Goal: Task Accomplishment & Management: Complete application form

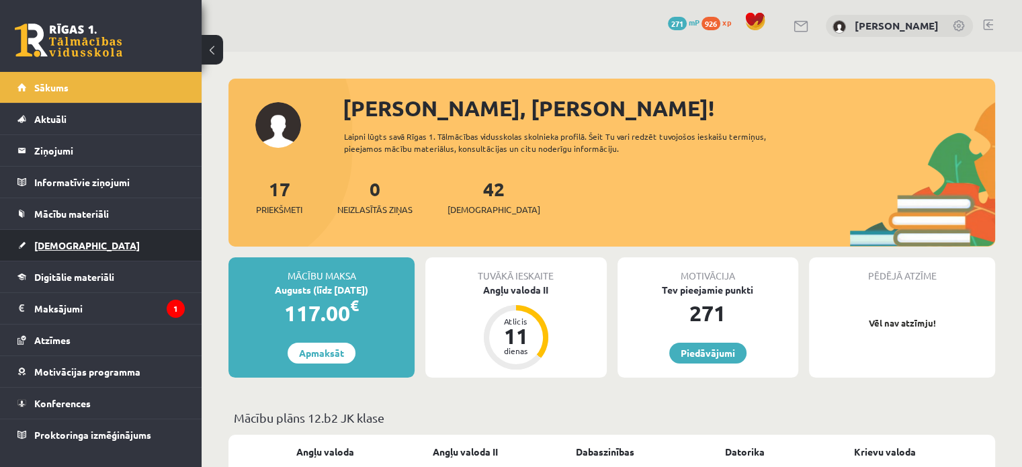
click at [71, 252] on link "[DEMOGRAPHIC_DATA]" at bounding box center [100, 245] width 167 height 31
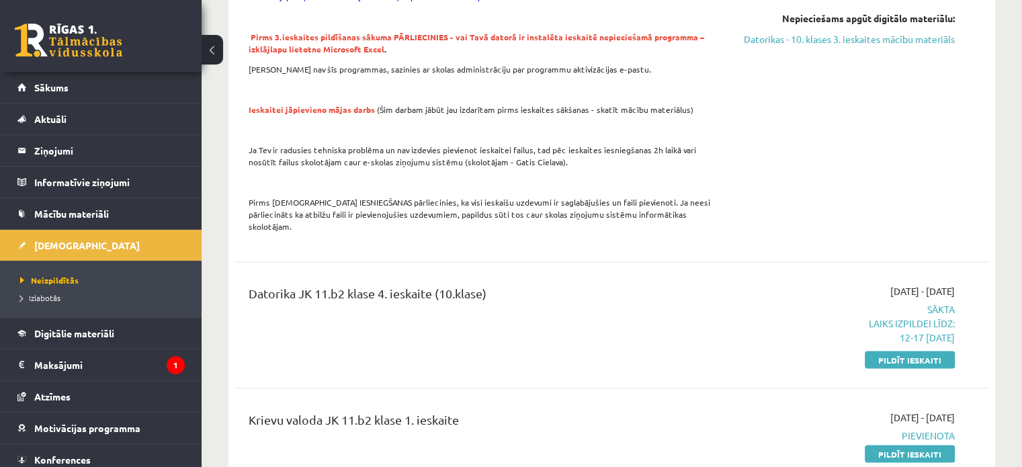
scroll to position [2688, 0]
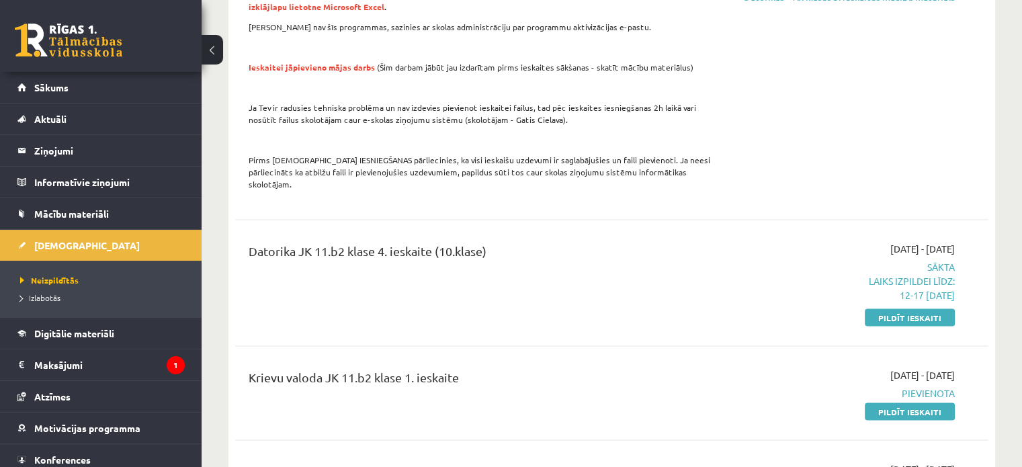
drag, startPoint x: 890, startPoint y: 261, endPoint x: 565, endPoint y: 37, distance: 394.3
click at [890, 309] on link "Pildīt ieskaiti" at bounding box center [910, 317] width 90 height 17
click at [566, 81] on p at bounding box center [481, 87] width 464 height 12
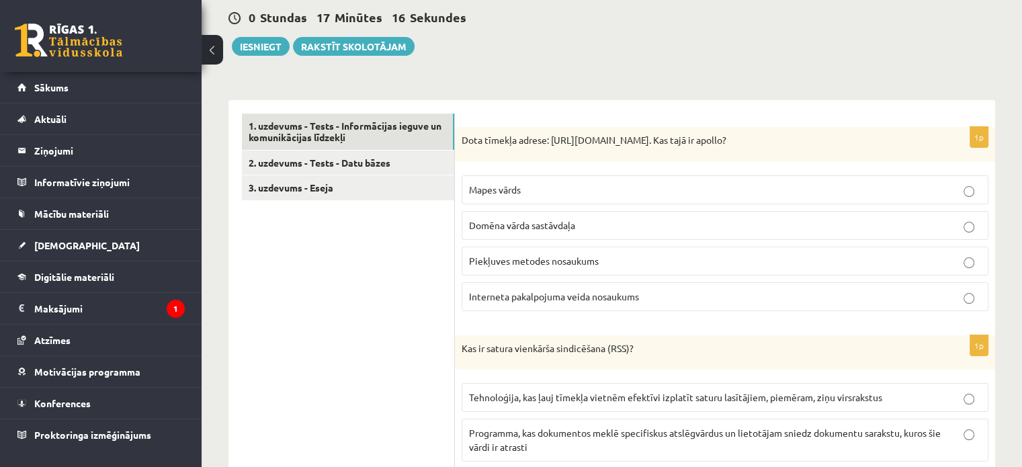
scroll to position [67, 0]
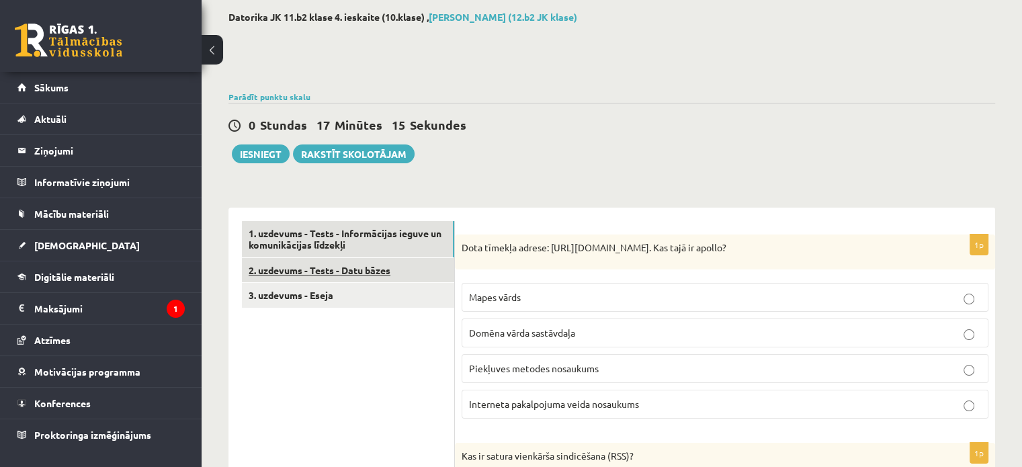
click at [261, 269] on link "2. uzdevums - Tests - Datu bāzes" at bounding box center [348, 270] width 212 height 25
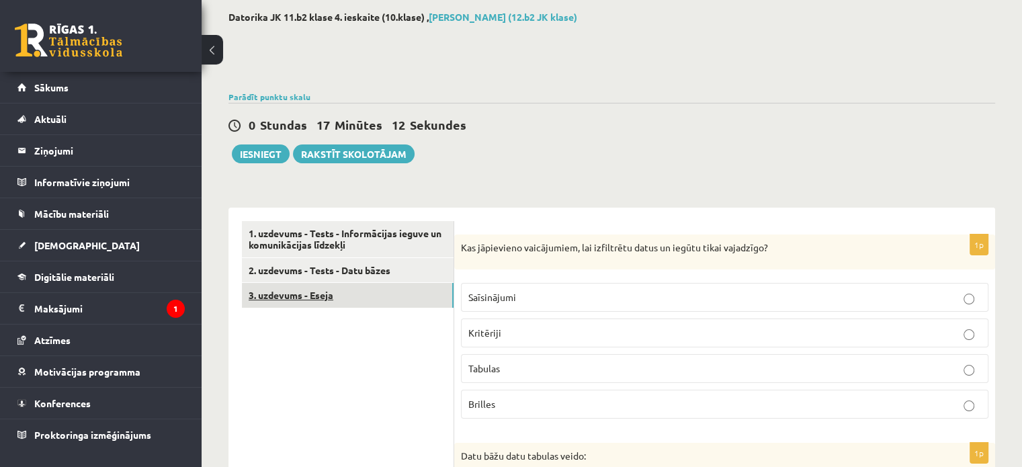
click at [331, 285] on link "3. uzdevums - Eseja" at bounding box center [348, 295] width 212 height 25
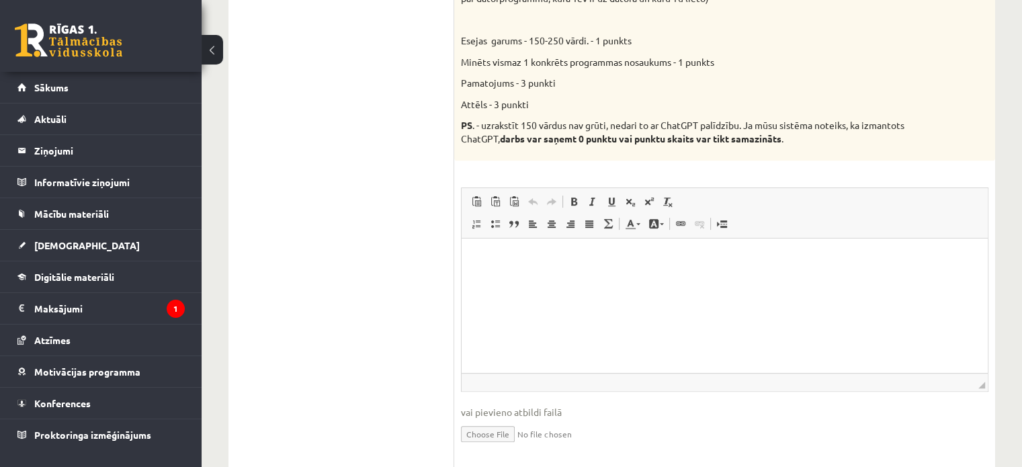
scroll to position [608, 0]
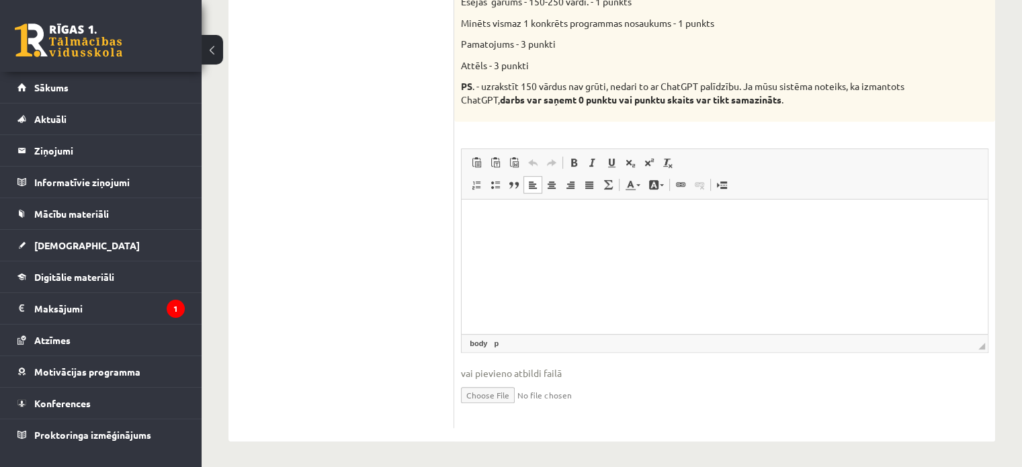
click at [596, 204] on html at bounding box center [725, 219] width 526 height 41
click at [590, 240] on html at bounding box center [725, 219] width 526 height 41
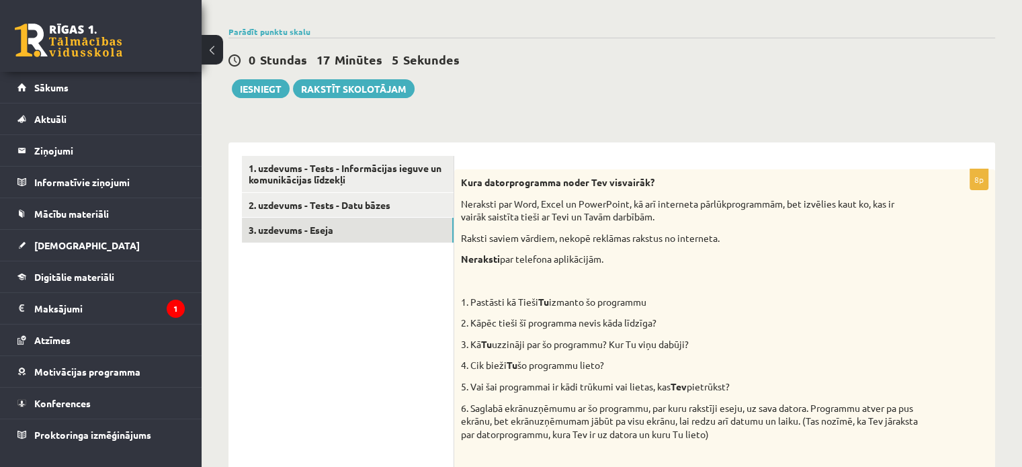
scroll to position [202, 0]
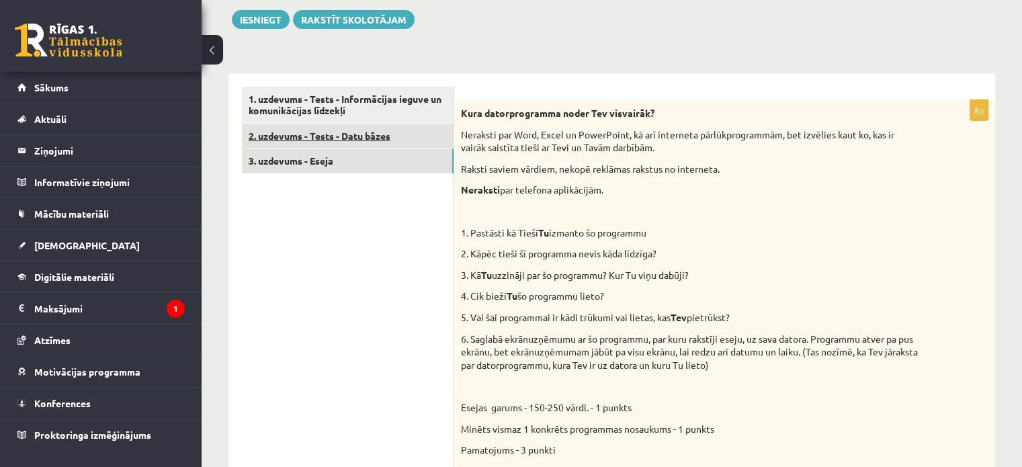
click at [326, 137] on link "2. uzdevums - Tests - Datu bāzes" at bounding box center [348, 136] width 212 height 25
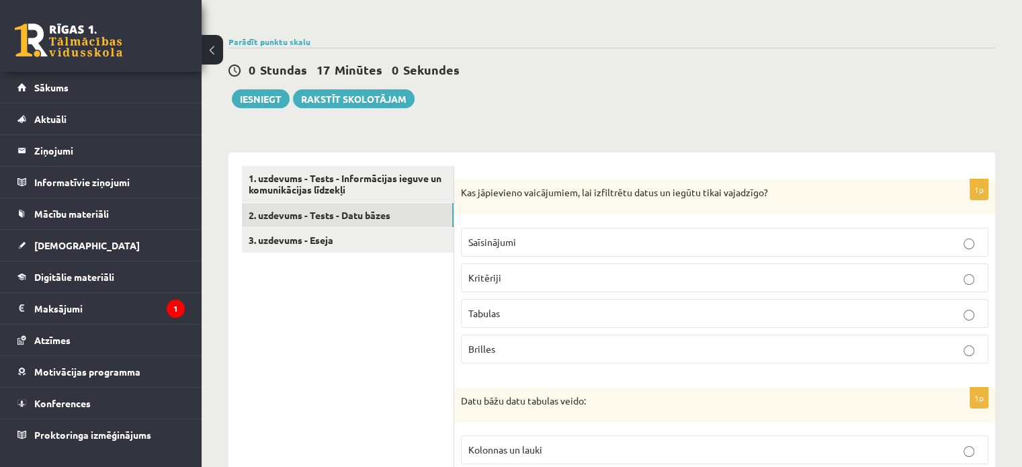
scroll to position [67, 0]
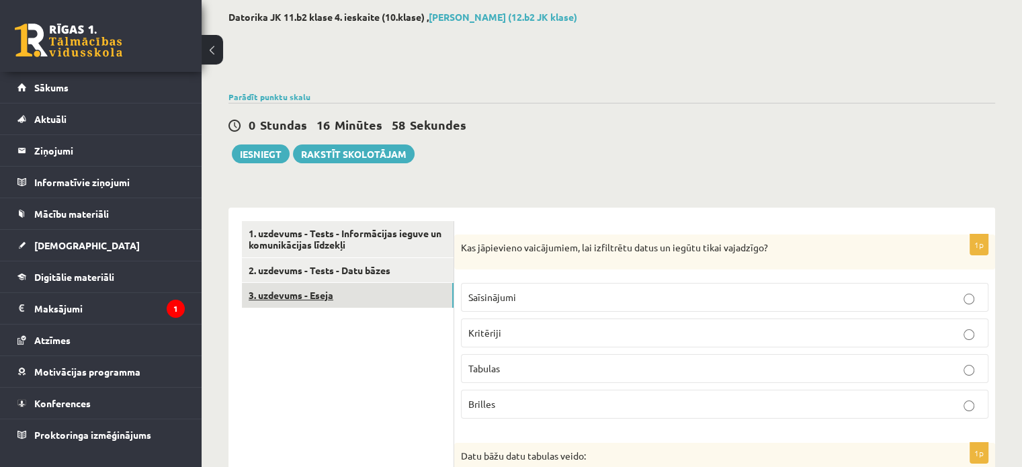
click at [326, 300] on link "3. uzdevums - Eseja" at bounding box center [348, 295] width 212 height 25
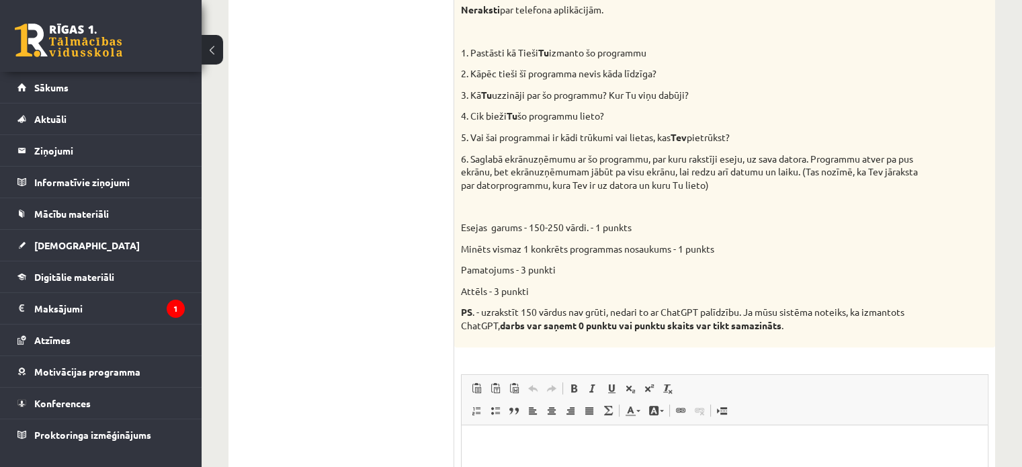
scroll to position [403, 0]
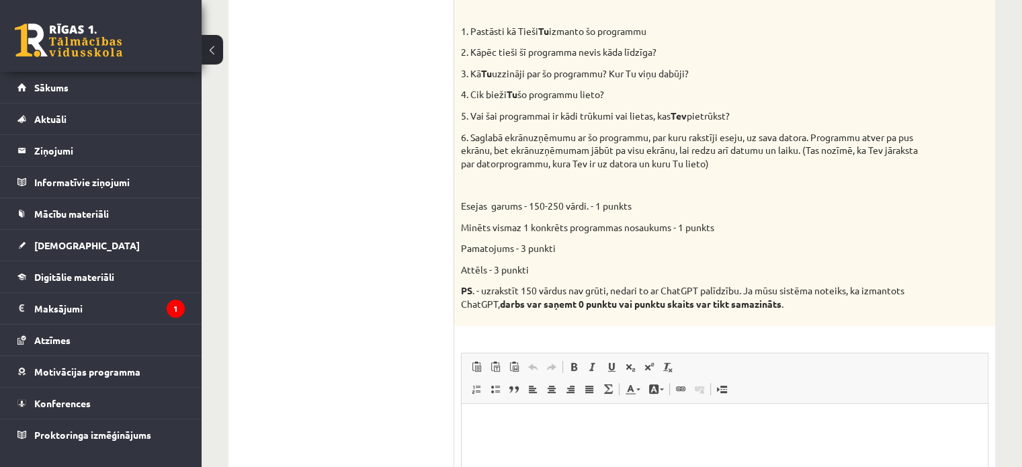
click at [554, 427] on p "Bagātinātā teksta redaktors, wiswyg-editor-user-answer-47024944920880" at bounding box center [724, 424] width 499 height 14
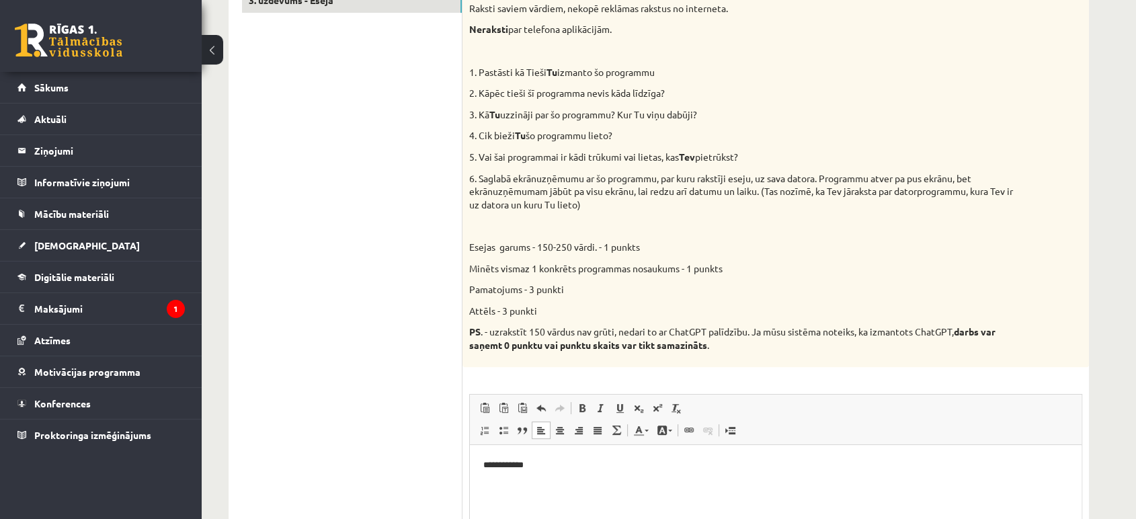
scroll to position [399, 0]
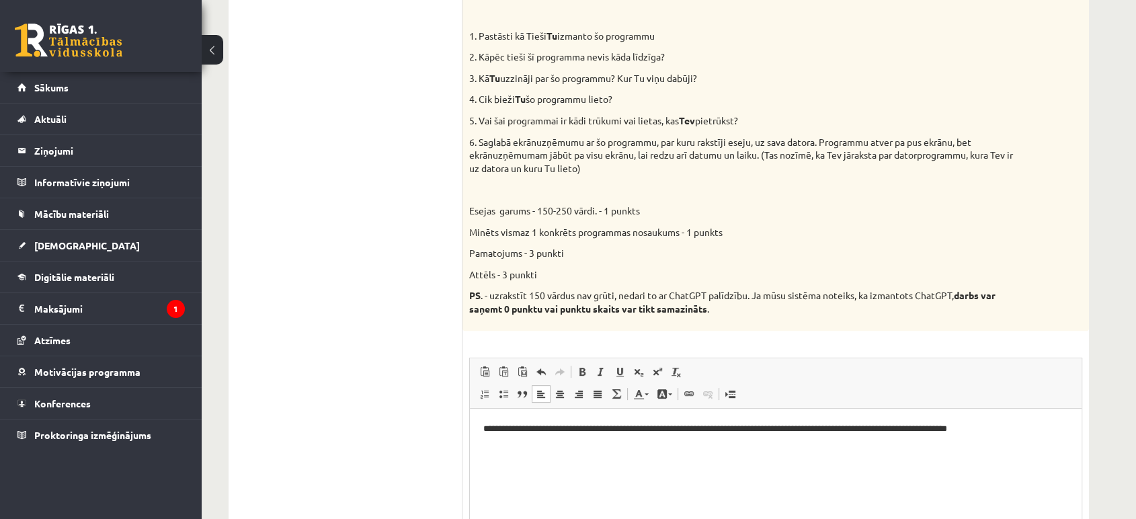
click at [573, 449] on html "**********" at bounding box center [775, 428] width 612 height 41
click at [1022, 429] on p "**********" at bounding box center [774, 428] width 583 height 14
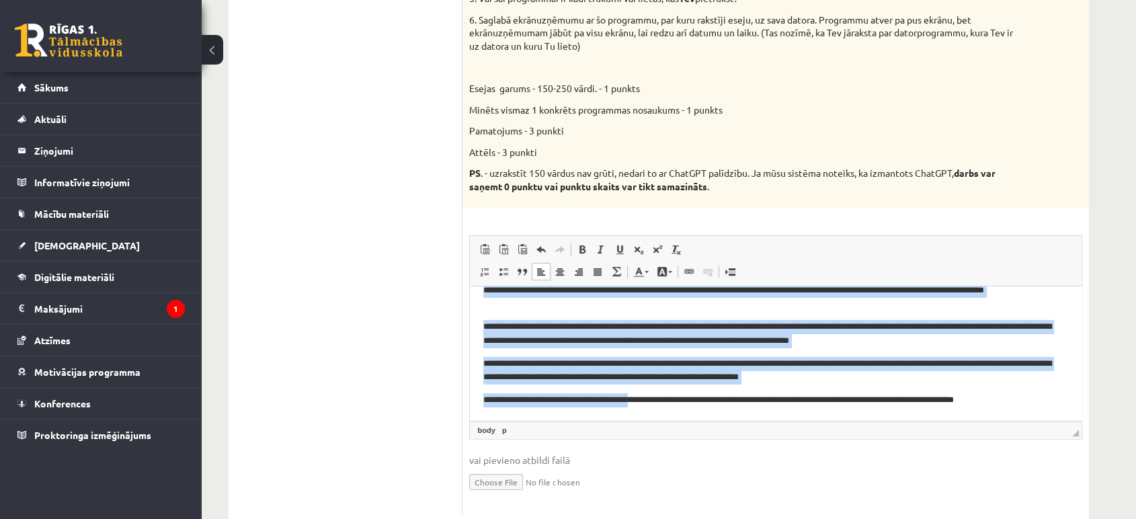
scroll to position [557, 0]
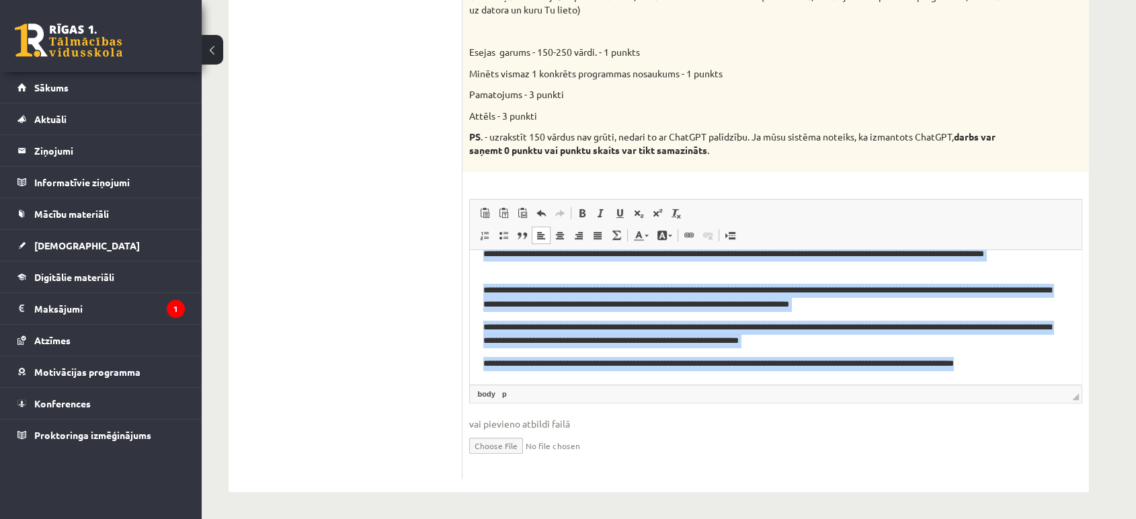
drag, startPoint x: 484, startPoint y: 265, endPoint x: 977, endPoint y: 366, distance: 503.6
click at [1005, 368] on body "**********" at bounding box center [775, 297] width 585 height 147
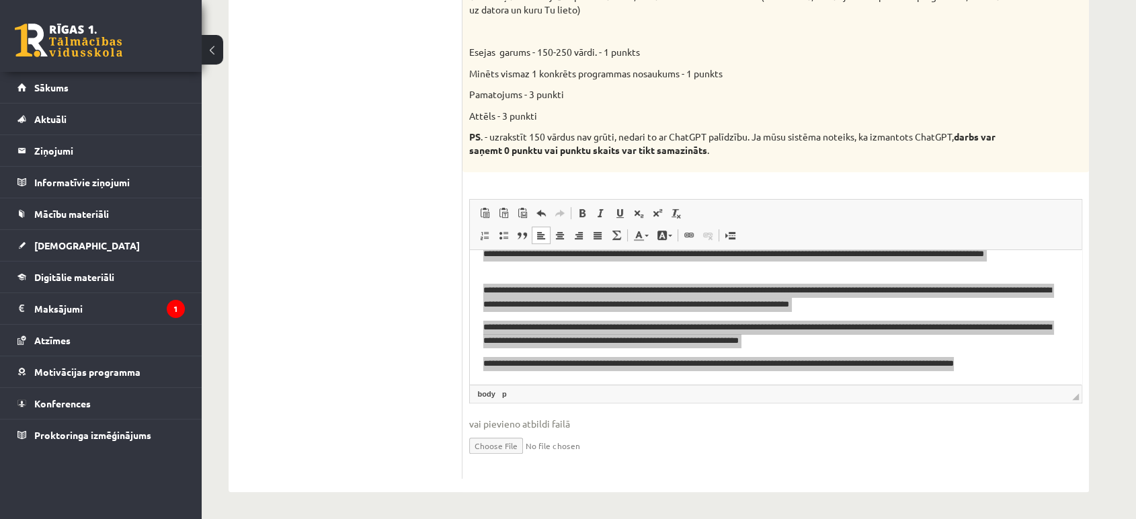
scroll to position [0, 0]
click at [1009, 394] on span "Kopēt" at bounding box center [1015, 395] width 39 height 19
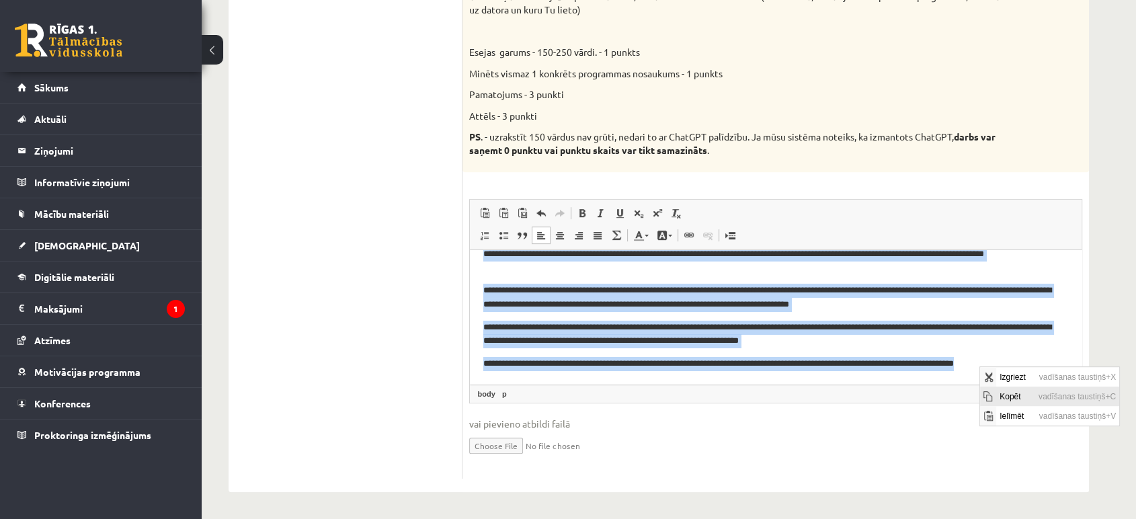
copy body "**********"
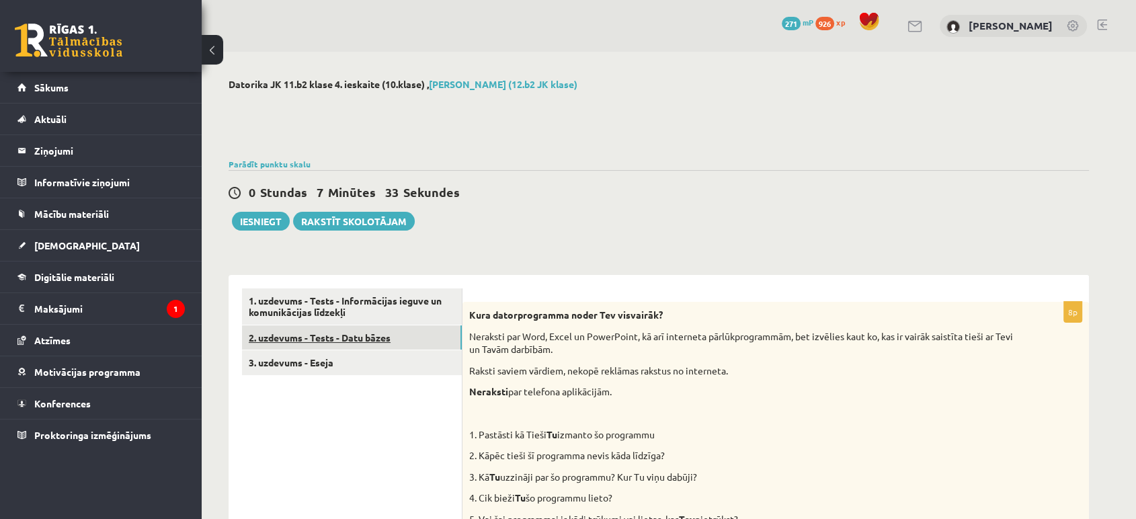
click at [329, 338] on link "2. uzdevums - Tests - Datu bāzes" at bounding box center [352, 337] width 220 height 25
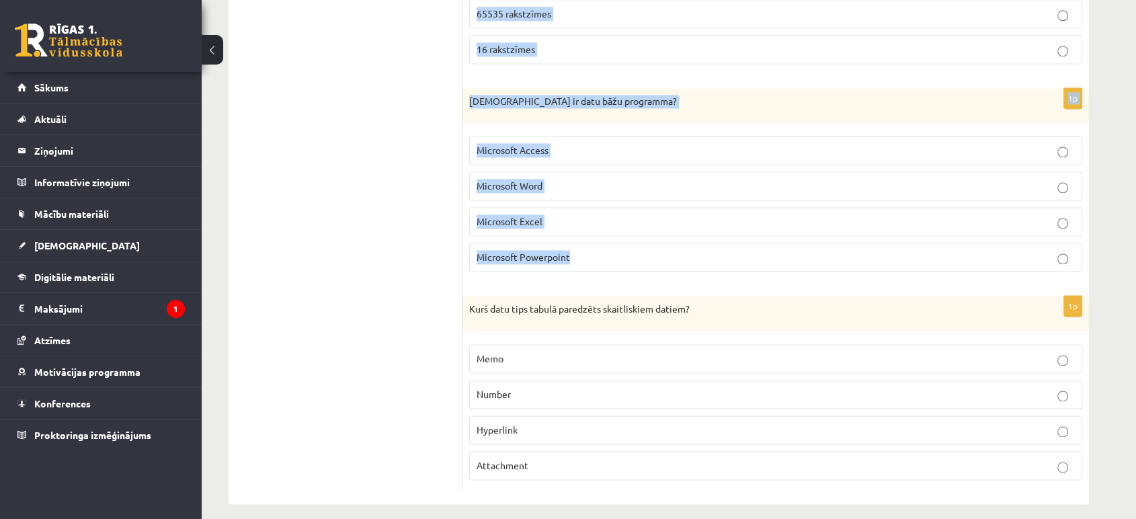
scroll to position [1885, 0]
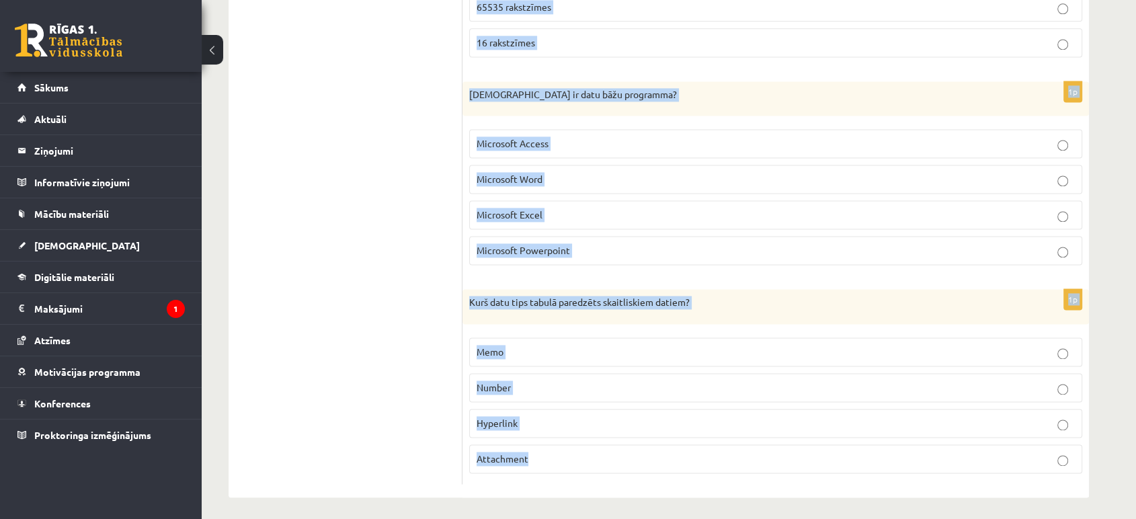
drag, startPoint x: 469, startPoint y: 91, endPoint x: 593, endPoint y: 289, distance: 234.0
copy form "Kas jāpievieno vaicājumiem, lai izfiltrētu datus un iegūtu tikai vajadzīgo? Saī…"
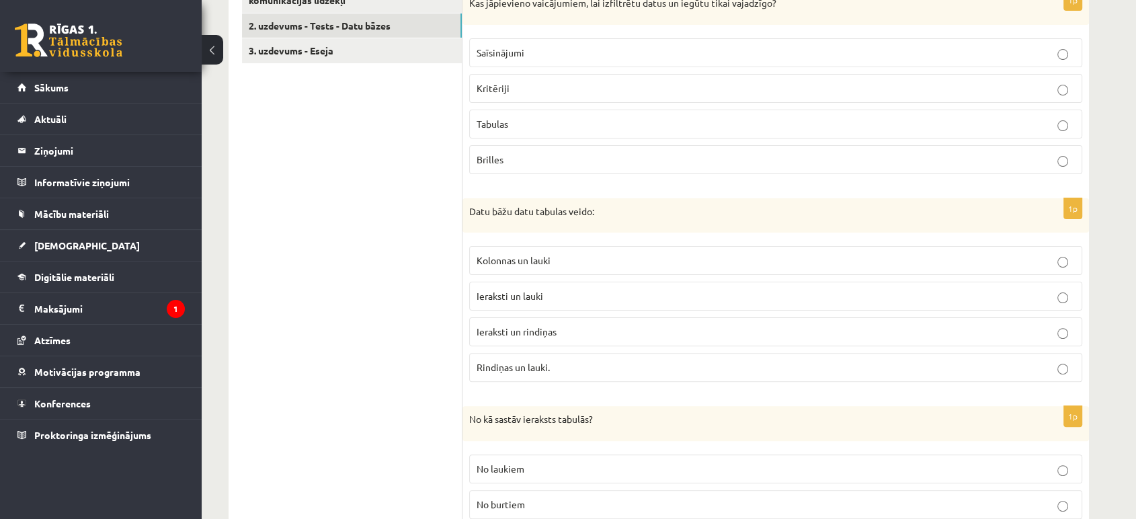
scroll to position [224, 0]
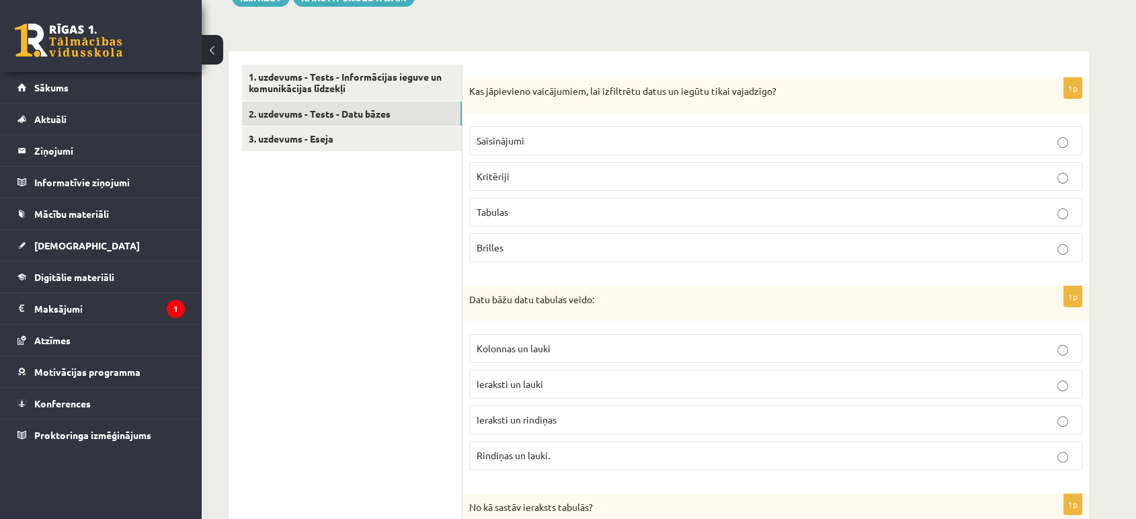
click at [499, 175] on span "Kritēriji" at bounding box center [493, 176] width 33 height 12
click at [517, 393] on label "Ieraksti un lauki" at bounding box center [776, 384] width 614 height 29
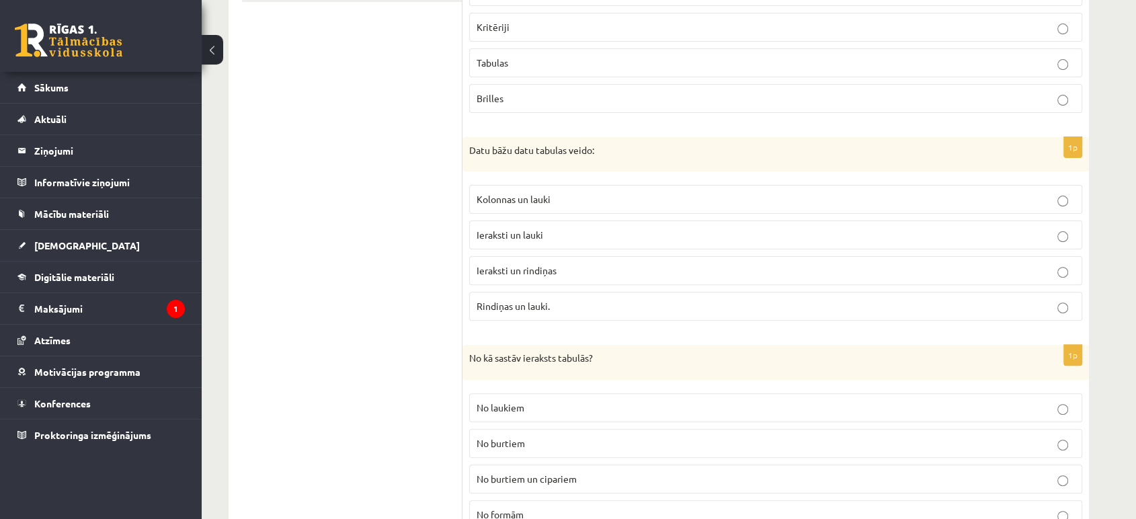
click at [524, 408] on span "No laukiem" at bounding box center [501, 407] width 48 height 12
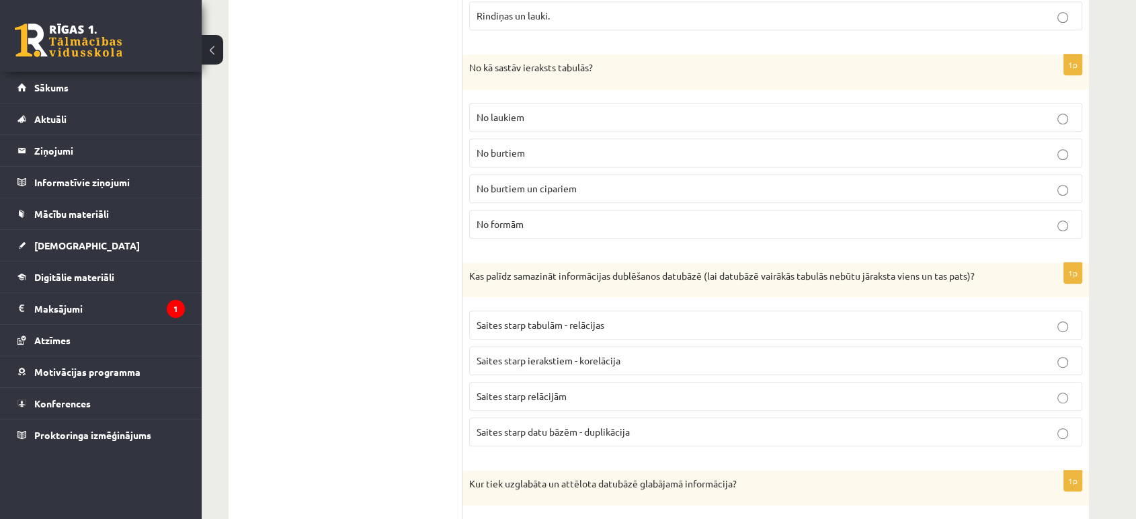
scroll to position [672, 0]
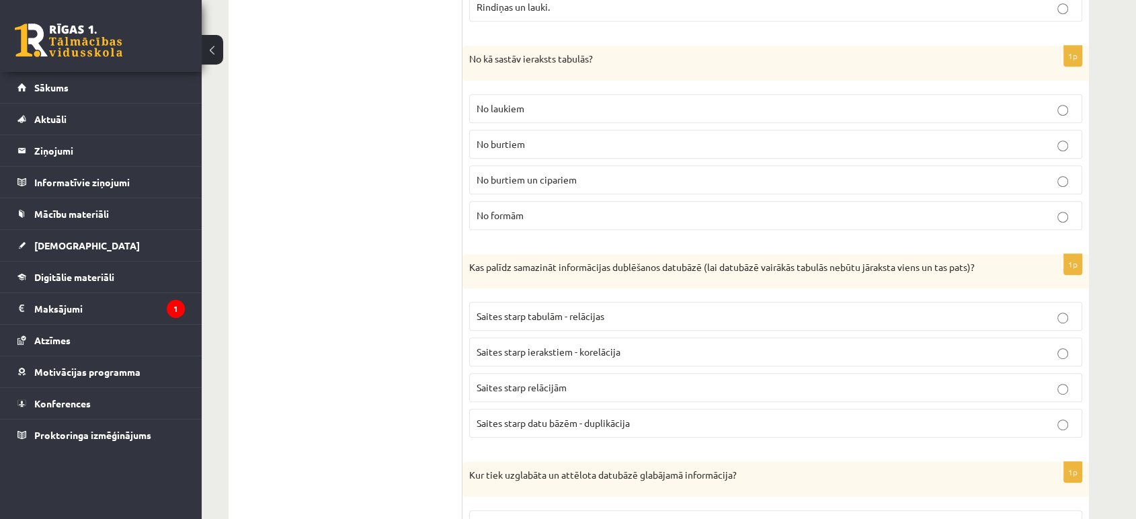
click at [573, 326] on label "Saites starp tabulām - relācijas" at bounding box center [776, 316] width 614 height 29
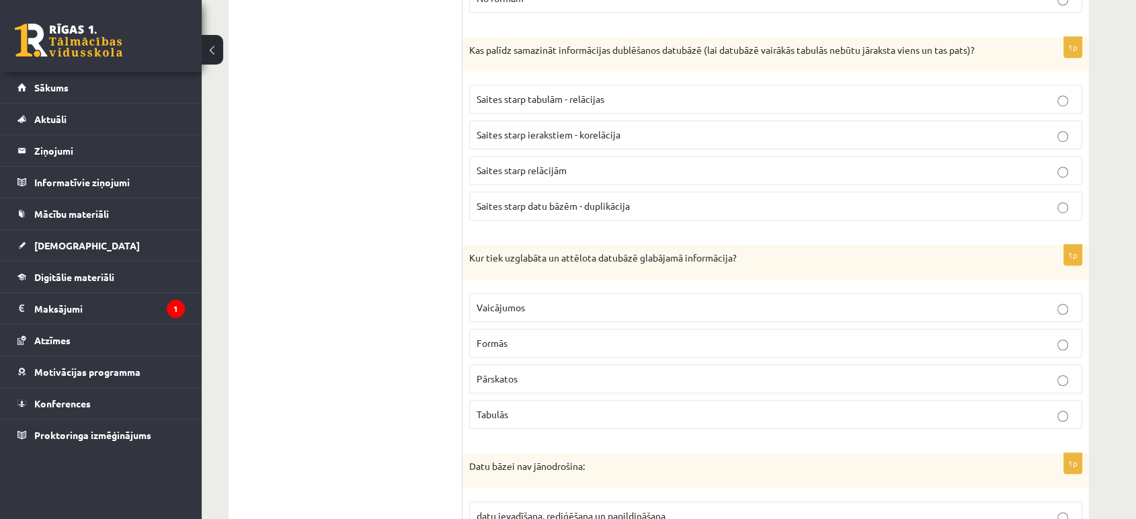
scroll to position [896, 0]
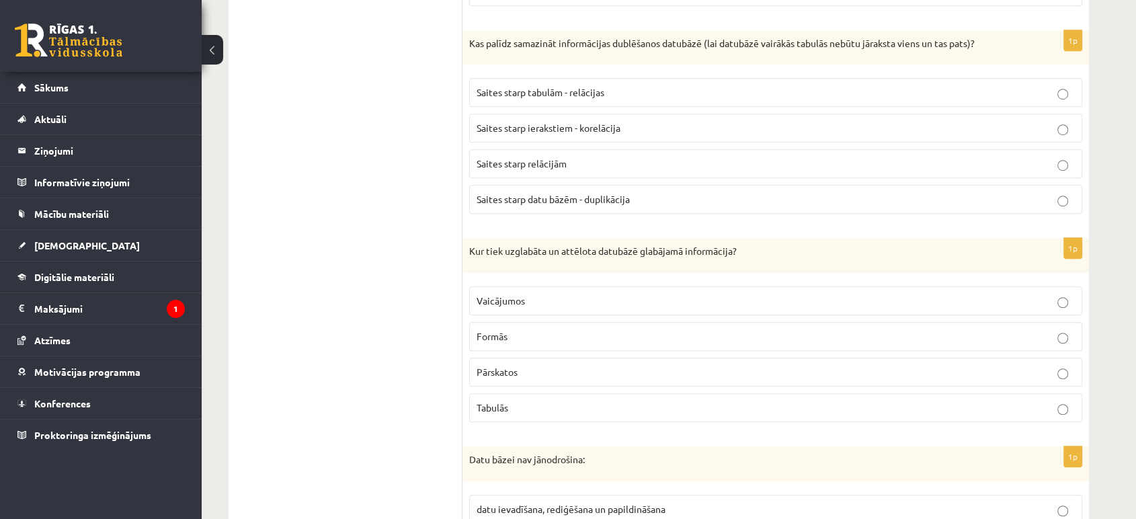
click at [506, 402] on span "Tabulās" at bounding box center [493, 407] width 32 height 12
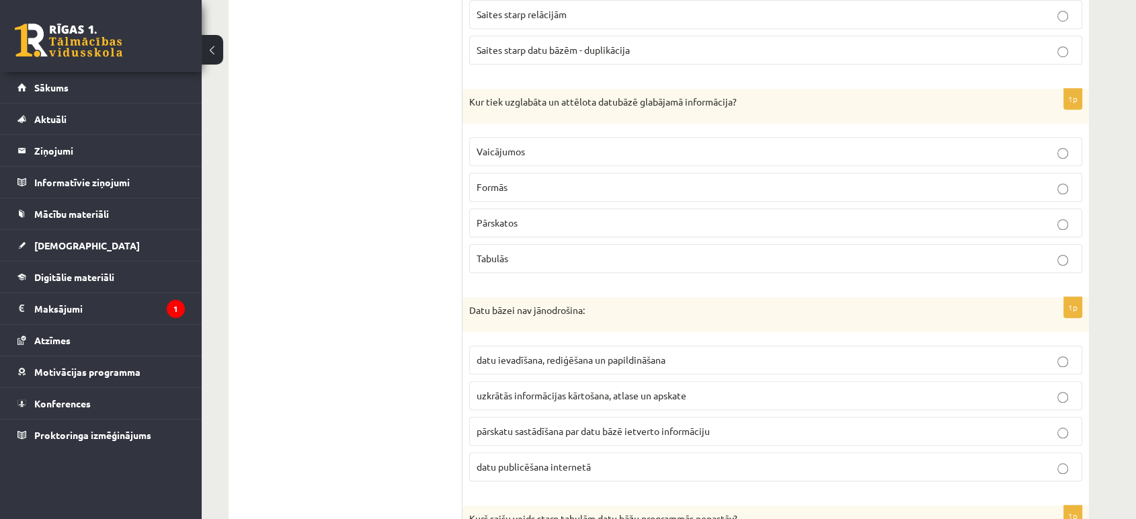
scroll to position [1194, 0]
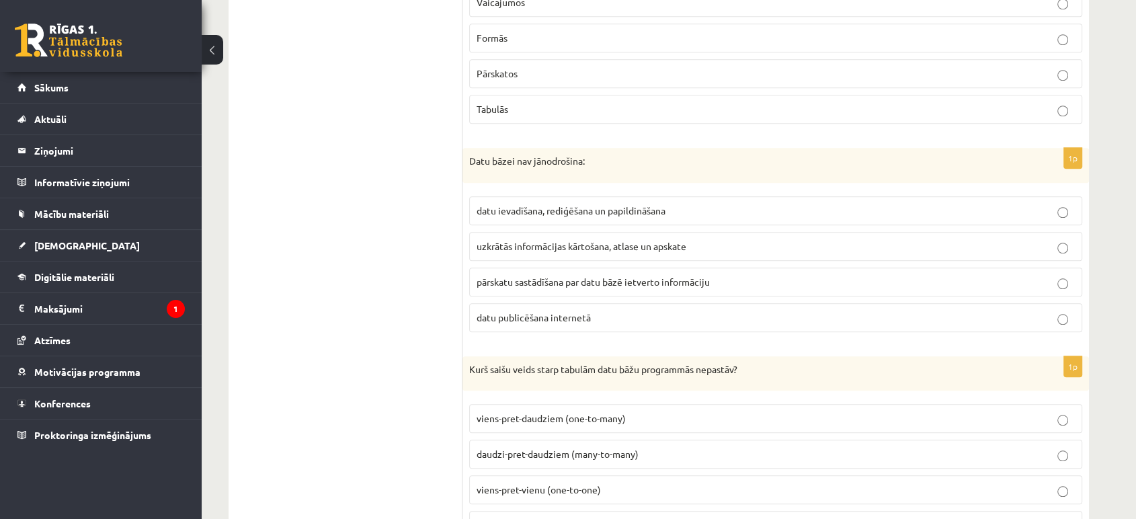
click at [591, 419] on p "viens-pret-daudziem (one-to-many)" at bounding box center [776, 418] width 599 height 14
click at [575, 335] on div "1p Datu bāzei nav jānodrošina: datu ievadīšana, rediģēšana un papildināšana uzk…" at bounding box center [775, 245] width 627 height 195
click at [582, 311] on span "datu publicēšana internetā" at bounding box center [534, 317] width 114 height 12
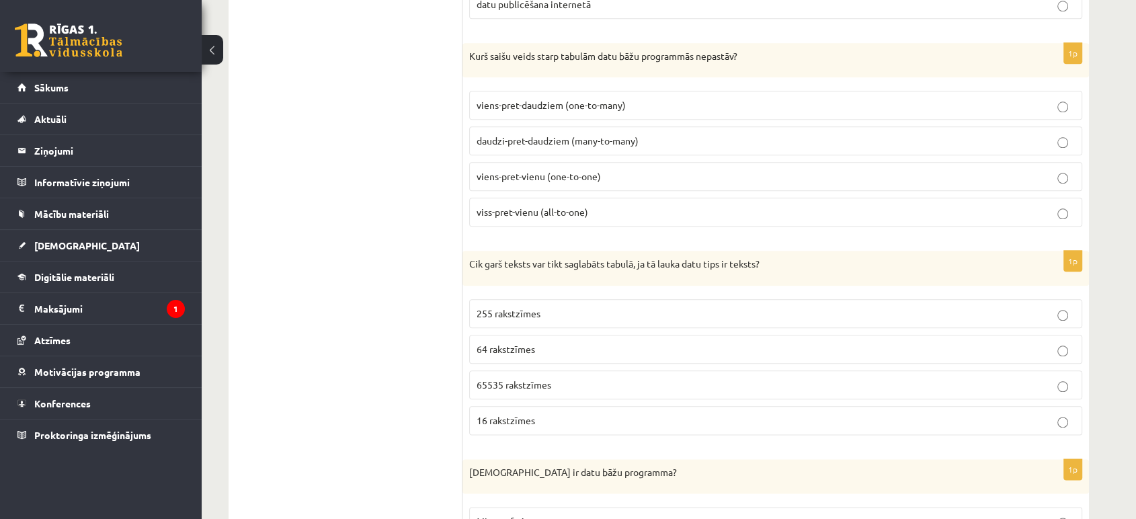
scroll to position [1568, 0]
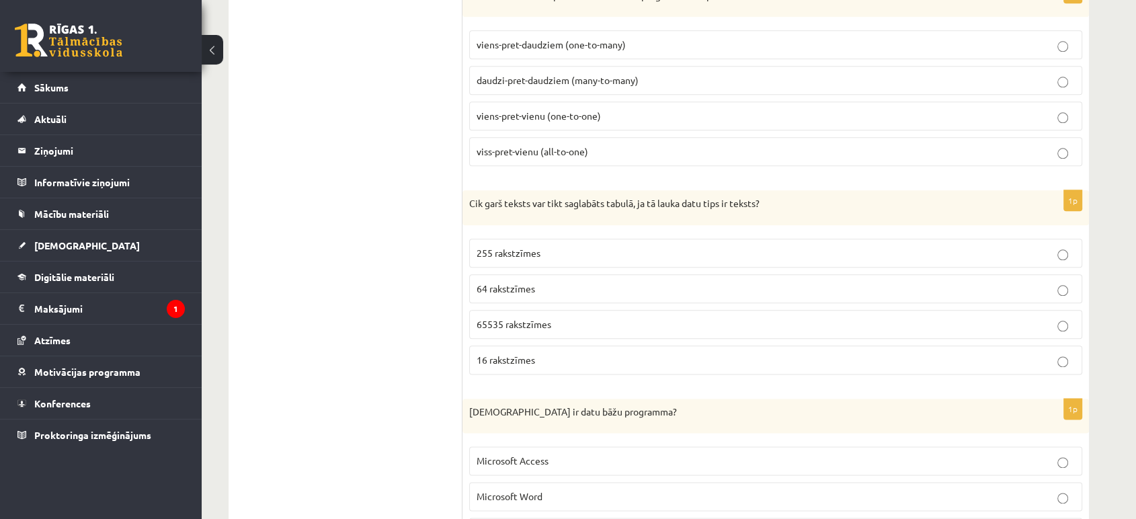
click at [618, 274] on label "64 rakstzīmes" at bounding box center [776, 288] width 614 height 29
click at [591, 251] on p "255 rakstzīmes" at bounding box center [776, 253] width 599 height 14
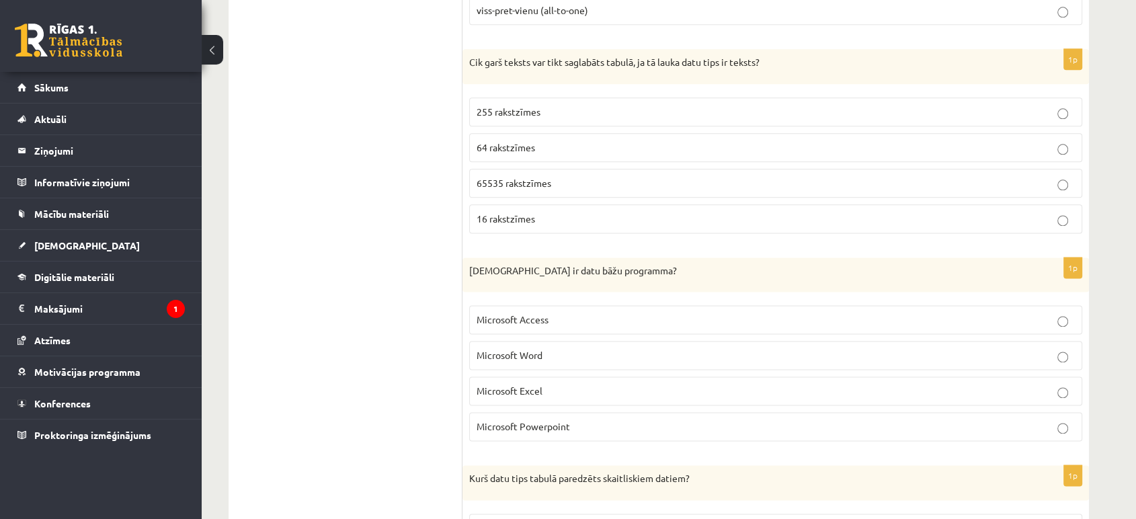
scroll to position [1792, 0]
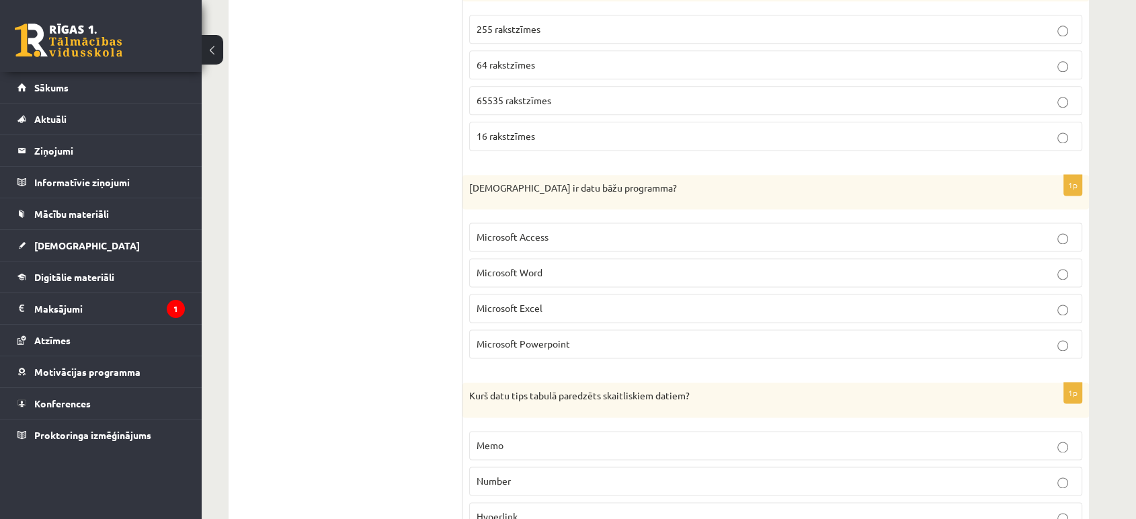
click at [562, 274] on p "Microsoft Word" at bounding box center [776, 272] width 599 height 14
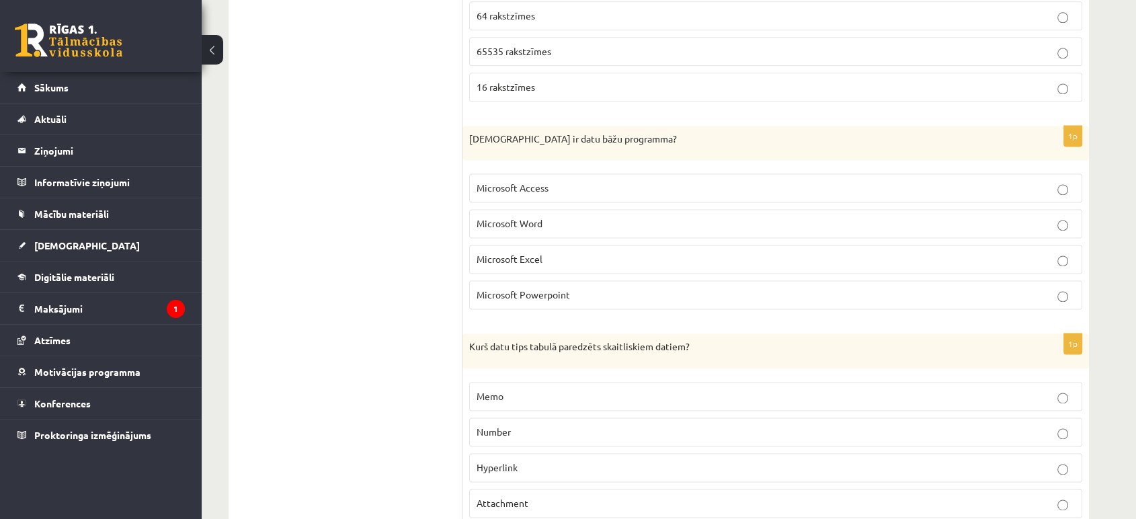
scroll to position [1866, 0]
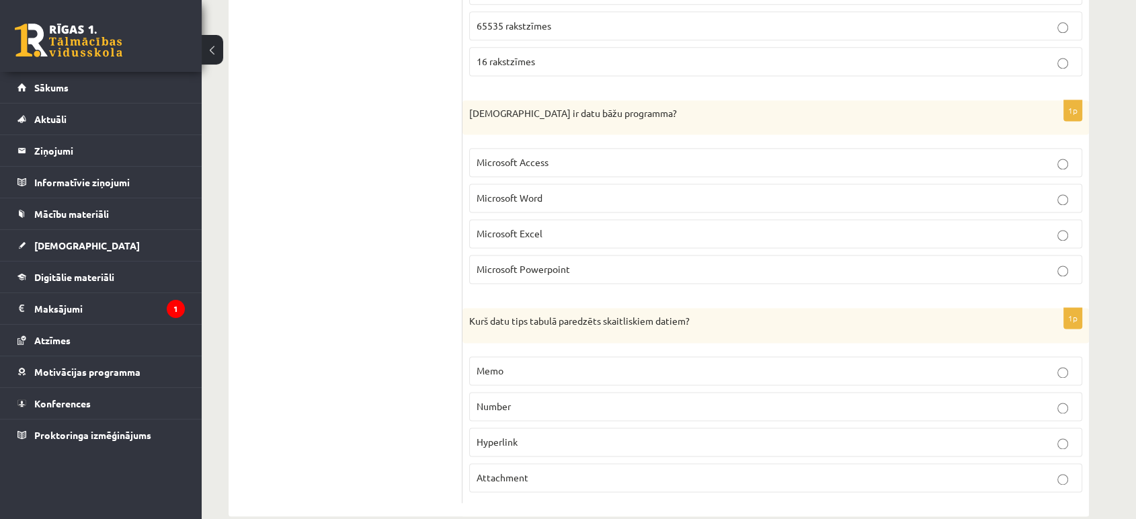
click at [517, 370] on p "Memo" at bounding box center [776, 371] width 599 height 14
click at [587, 158] on p "Microsoft Access" at bounding box center [776, 162] width 599 height 14
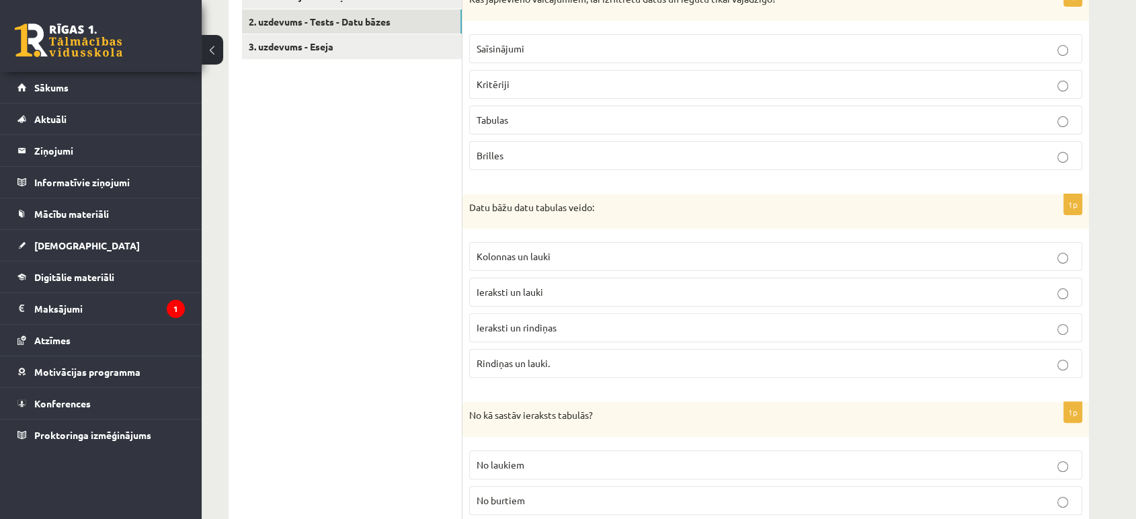
scroll to position [0, 0]
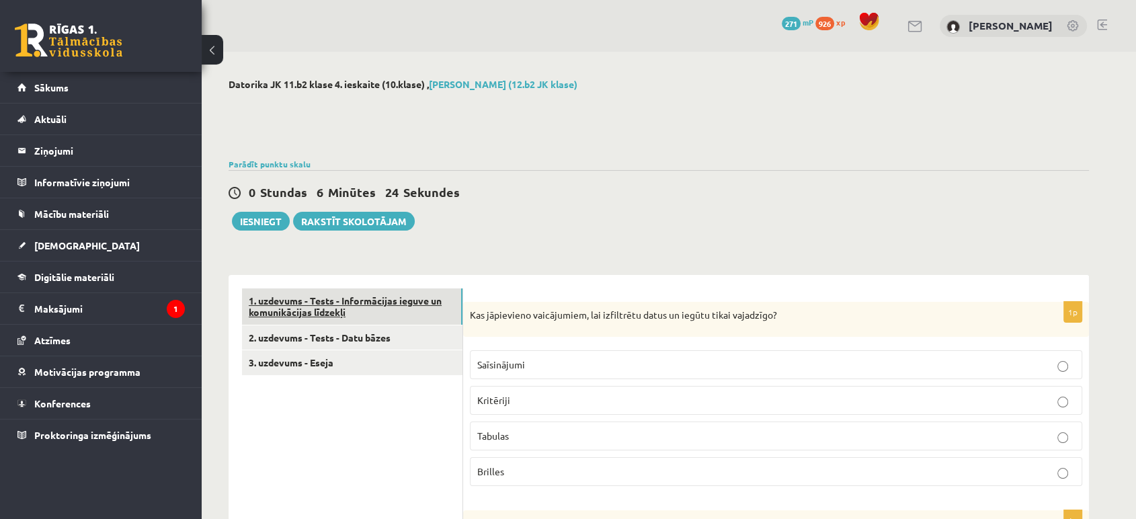
click at [378, 306] on link "1. uzdevums - Tests - Informācijas ieguve un komunikācijas līdzekļi" at bounding box center [352, 306] width 220 height 36
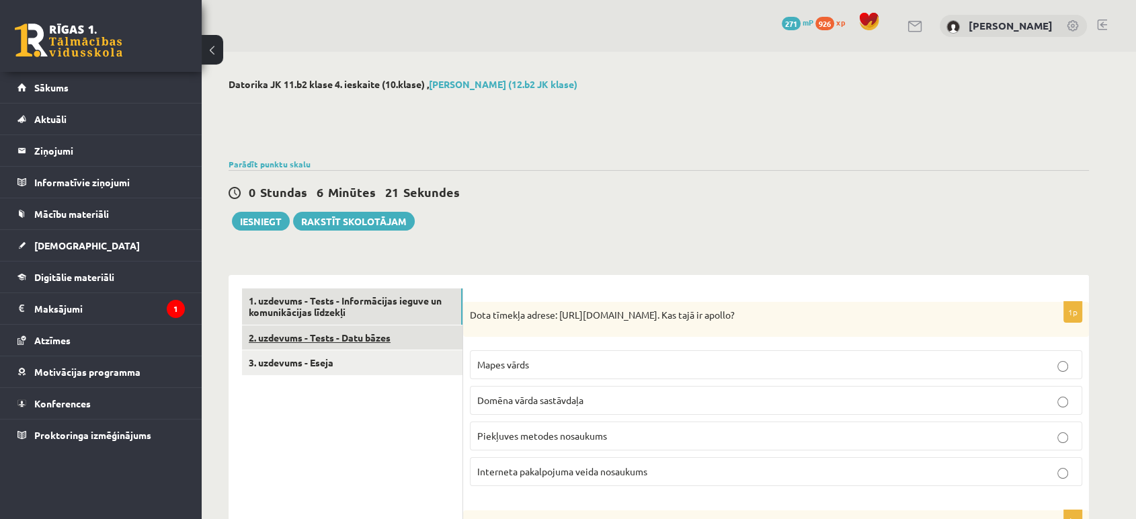
click at [399, 331] on link "2. uzdevums - Tests - Datu bāzes" at bounding box center [352, 337] width 220 height 25
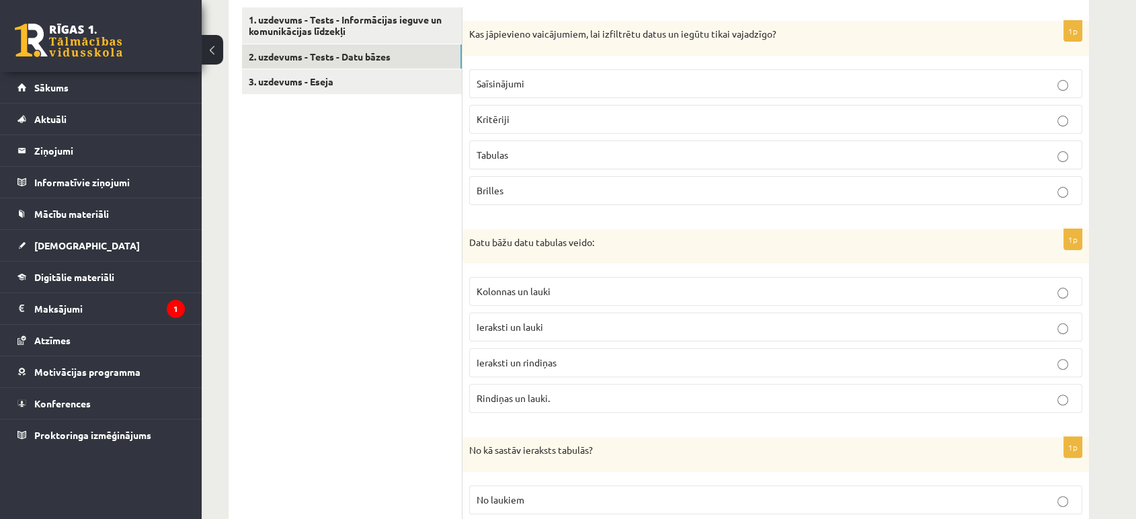
scroll to position [298, 0]
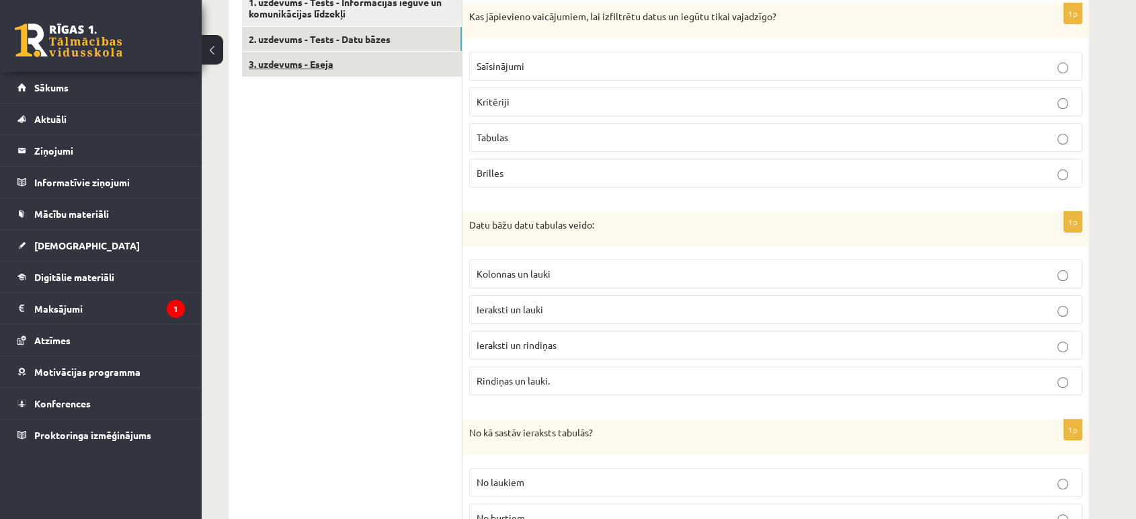
click at [387, 63] on link "3. uzdevums - Eseja" at bounding box center [352, 64] width 220 height 25
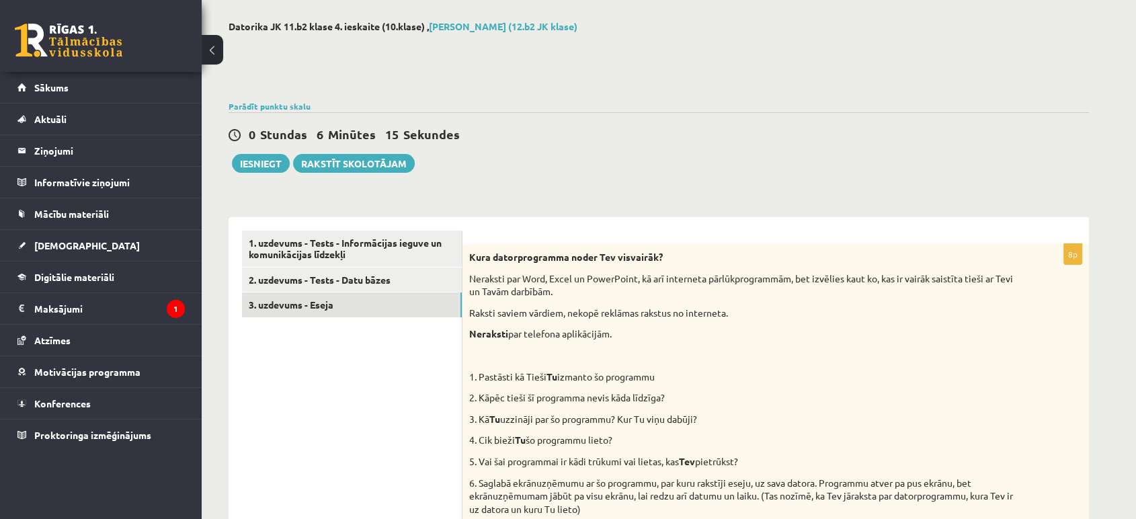
scroll to position [0, 0]
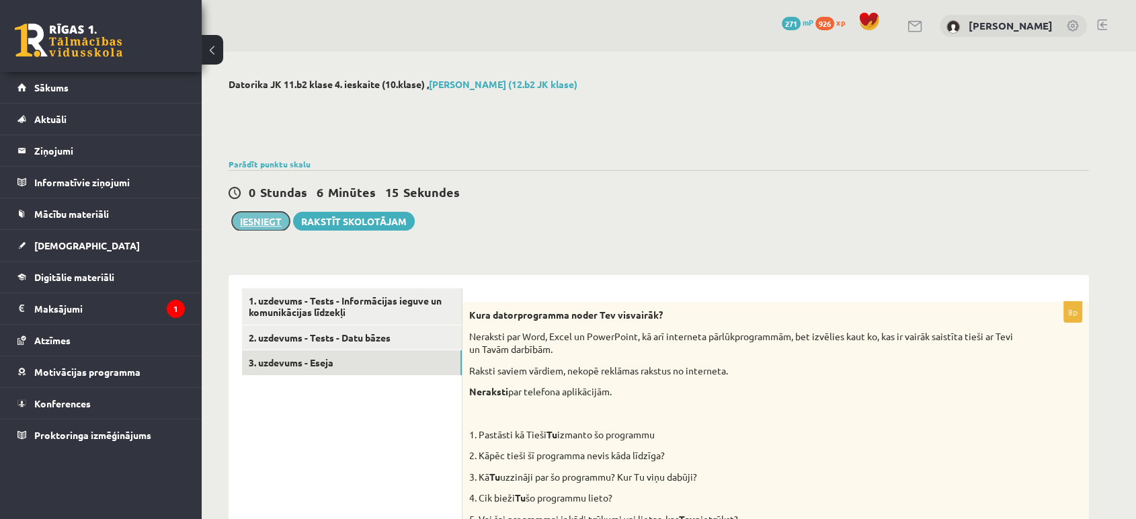
click at [255, 222] on button "Iesniegt" at bounding box center [261, 221] width 58 height 19
